Goal: Task Accomplishment & Management: Complete application form

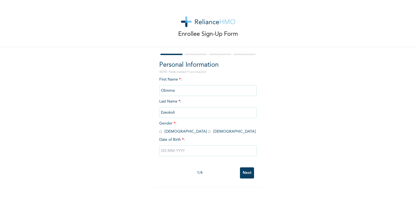
click at [208, 131] on input "radio" at bounding box center [209, 131] width 3 height 5
radio input "true"
click at [164, 151] on input "text" at bounding box center [207, 150] width 97 height 11
select select "7"
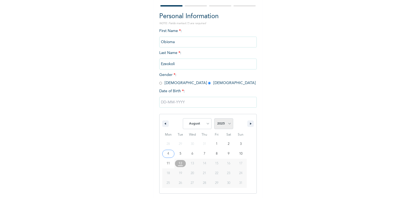
click at [225, 125] on select "2025 2024 2023 2022 2021 2020 2019 2018 2017 2016 2015 2014 2013 2012 2011 2010…" at bounding box center [223, 123] width 19 height 11
select select "1998"
click at [214, 118] on select "2025 2024 2023 2022 2021 2020 2019 2018 2017 2016 2015 2014 2013 2012 2011 2010…" at bounding box center [223, 123] width 19 height 11
click at [196, 125] on select "January February March April May June July August September October November De…" at bounding box center [197, 123] width 29 height 11
select select "10"
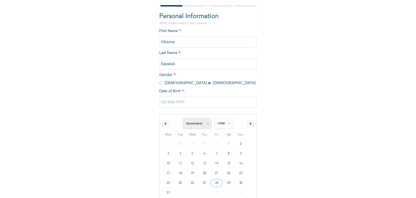
click at [183, 118] on select "January February March April May June July August September October November De…" at bounding box center [197, 123] width 29 height 11
type input "[DATE]"
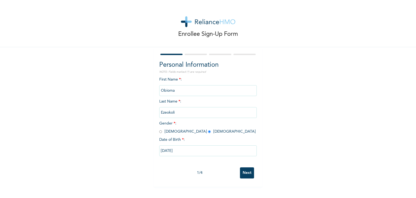
scroll to position [0, 0]
click at [244, 175] on input "Next" at bounding box center [247, 172] width 14 height 11
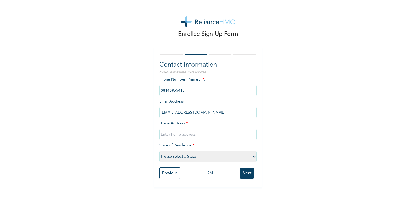
click at [175, 136] on input "text" at bounding box center [207, 134] width 97 height 11
type input "[STREET_ADDRESS], [PERSON_NAME] estate abulegba"
click at [227, 155] on select "Please select a State [PERSON_NAME] (FCT) [PERSON_NAME] Ibom [GEOGRAPHIC_DATA] …" at bounding box center [207, 156] width 97 height 11
select select "25"
click at [159, 151] on select "Please select a State [PERSON_NAME] (FCT) [PERSON_NAME] Ibom [GEOGRAPHIC_DATA] …" at bounding box center [207, 156] width 97 height 11
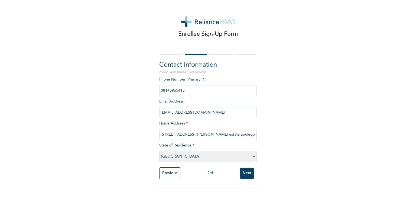
click at [246, 176] on input "Next" at bounding box center [247, 172] width 14 height 11
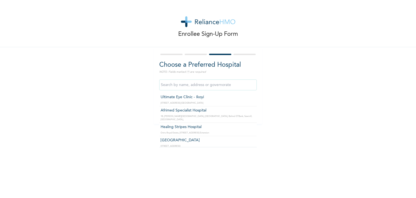
click at [184, 87] on input "text" at bounding box center [207, 84] width 97 height 11
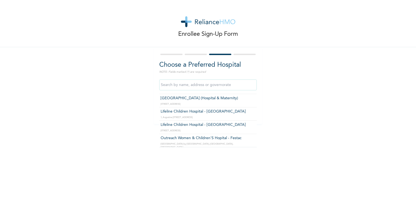
scroll to position [135, 0]
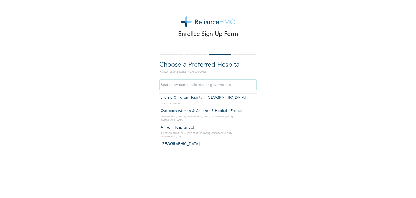
type input "[GEOGRAPHIC_DATA]"
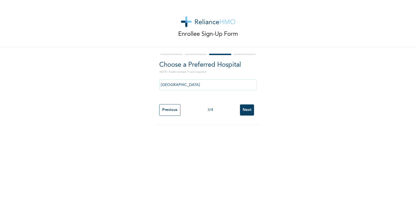
click at [245, 113] on input "Next" at bounding box center [247, 109] width 14 height 11
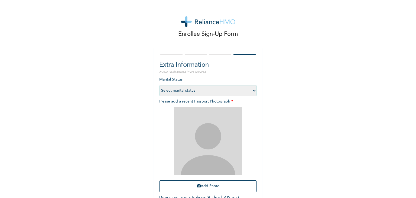
click at [173, 92] on select "Select marital status [DEMOGRAPHIC_DATA] Married [DEMOGRAPHIC_DATA] Widow/[DEMO…" at bounding box center [207, 90] width 97 height 11
select select "1"
click at [159, 85] on select "Select marital status [DEMOGRAPHIC_DATA] Married [DEMOGRAPHIC_DATA] Widow/[DEMO…" at bounding box center [207, 90] width 97 height 11
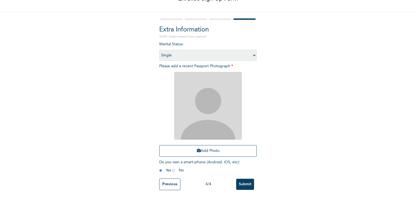
scroll to position [39, 0]
click at [197, 148] on icon "button" at bounding box center [199, 150] width 4 height 4
click at [202, 145] on button "Add Photo" at bounding box center [207, 151] width 97 height 12
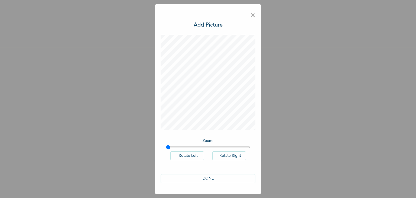
scroll to position [0, 0]
click at [207, 179] on button "DONE" at bounding box center [208, 178] width 95 height 9
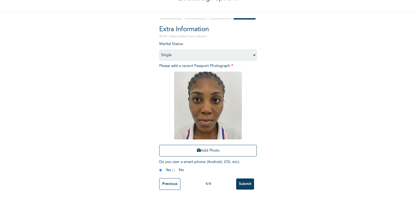
scroll to position [39, 0]
click at [239, 178] on input "Submit" at bounding box center [245, 183] width 18 height 11
